Goal: Find specific page/section: Find specific page/section

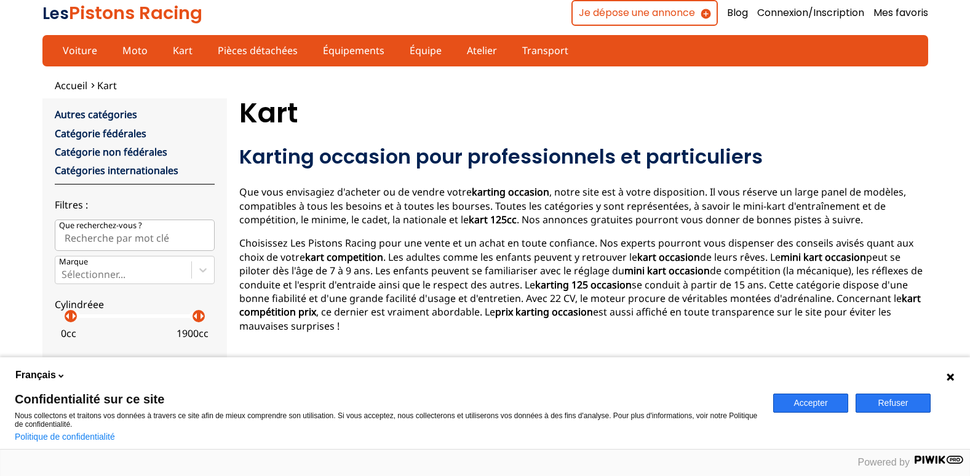
click at [843, 401] on button "Accepter" at bounding box center [811, 403] width 75 height 19
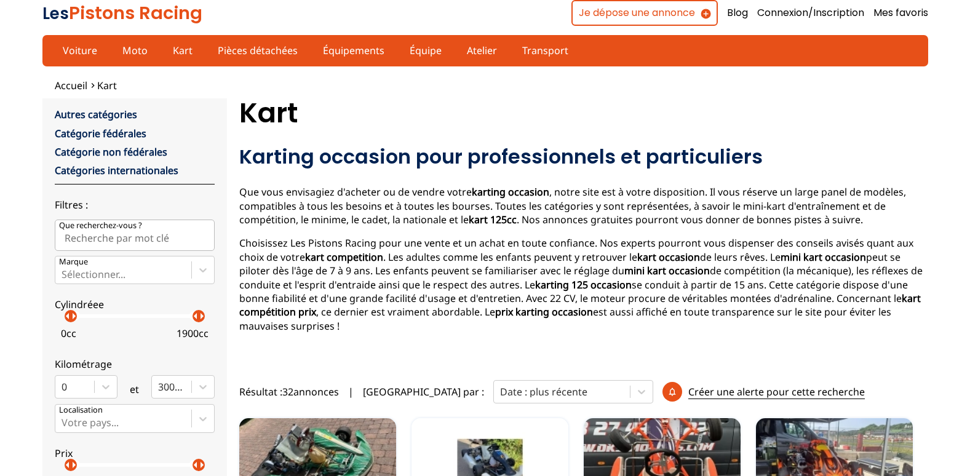
click at [88, 241] on input "Que recherchez-vous ?" at bounding box center [135, 235] width 160 height 31
type input "dd2"
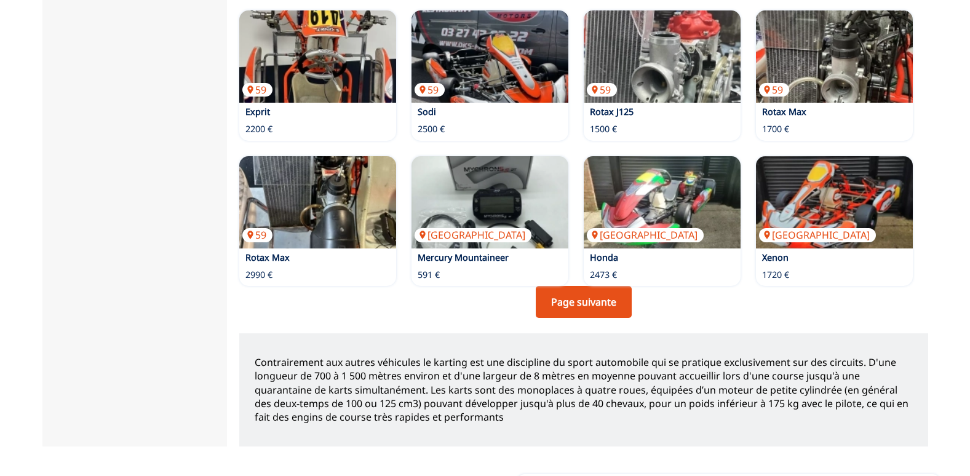
scroll to position [943, 0]
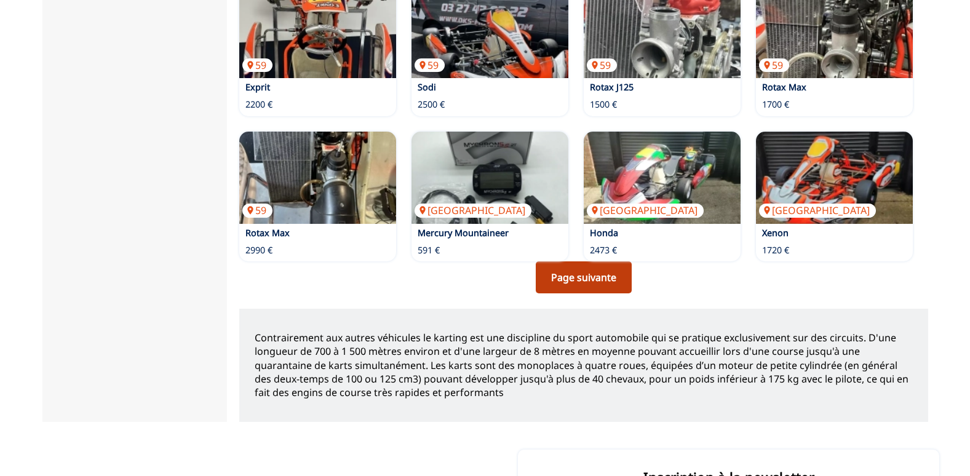
click at [559, 270] on link "Page suivante" at bounding box center [584, 278] width 96 height 32
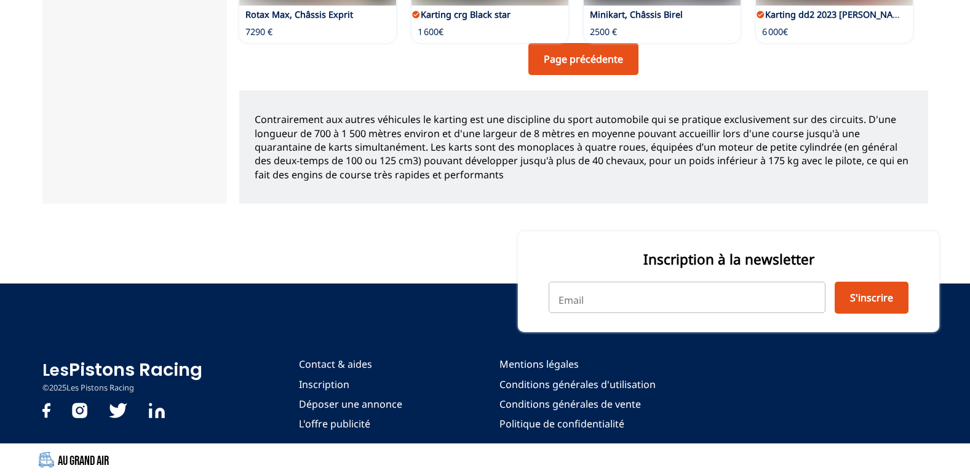
scroll to position [870, 0]
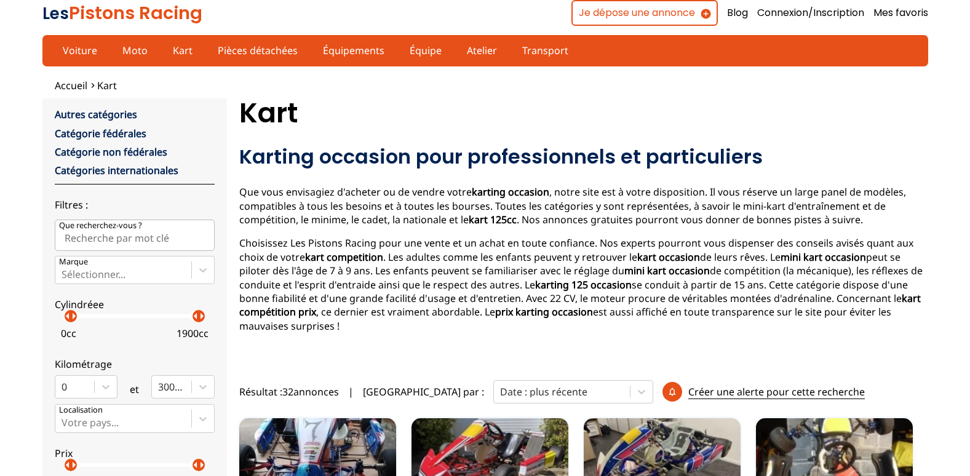
scroll to position [417, 0]
